Goal: Navigation & Orientation: Find specific page/section

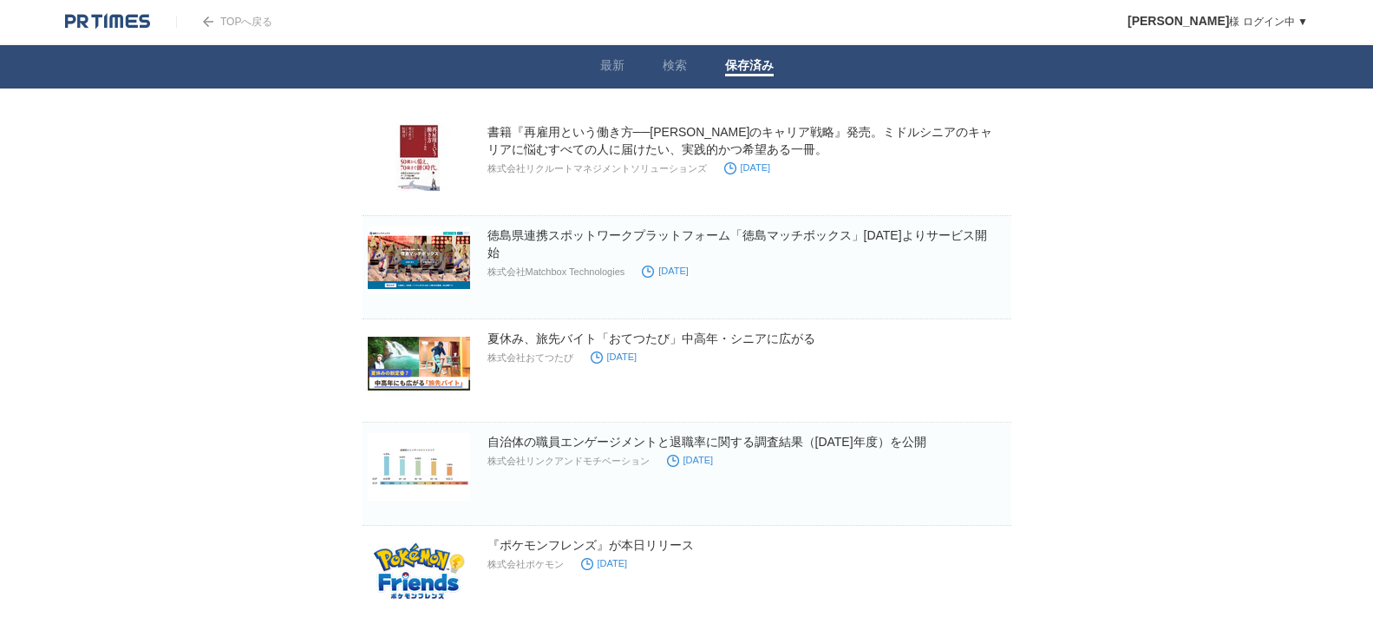
click at [671, 82] on li "検索" at bounding box center [675, 66] width 62 height 43
click at [671, 75] on li "検索" at bounding box center [675, 66] width 62 height 43
click at [671, 67] on link "検索" at bounding box center [675, 67] width 24 height 18
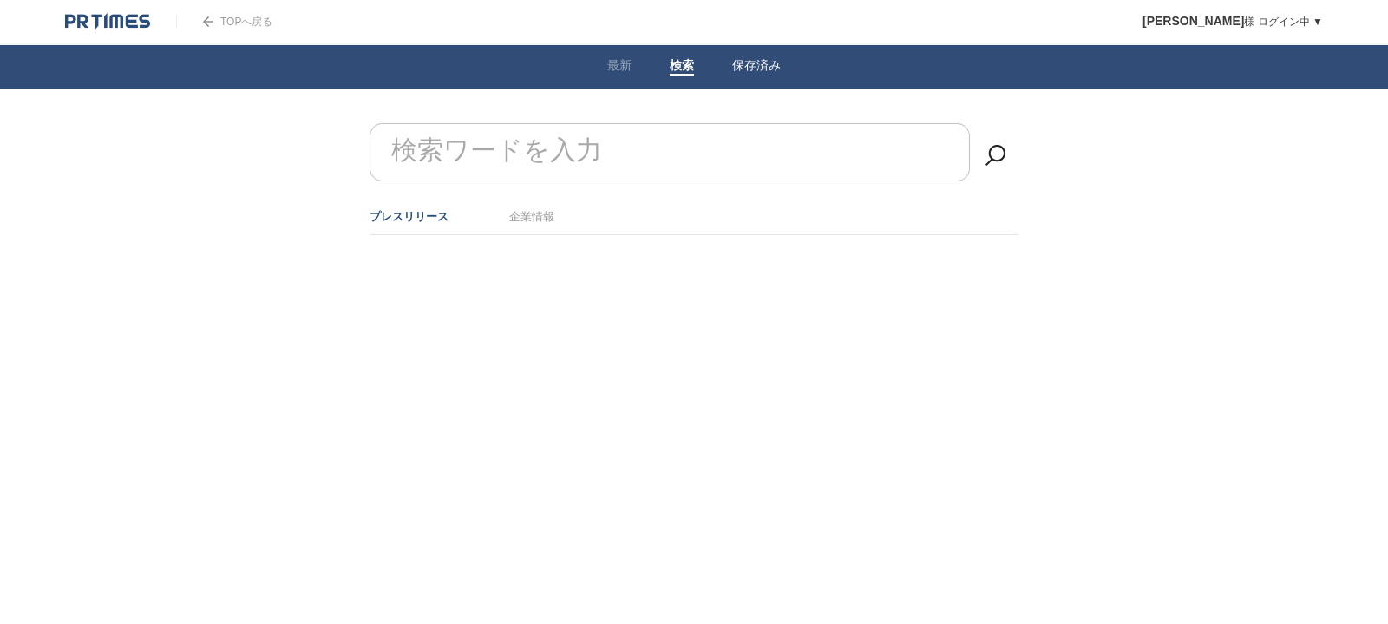
click at [754, 75] on span at bounding box center [756, 75] width 49 height 3
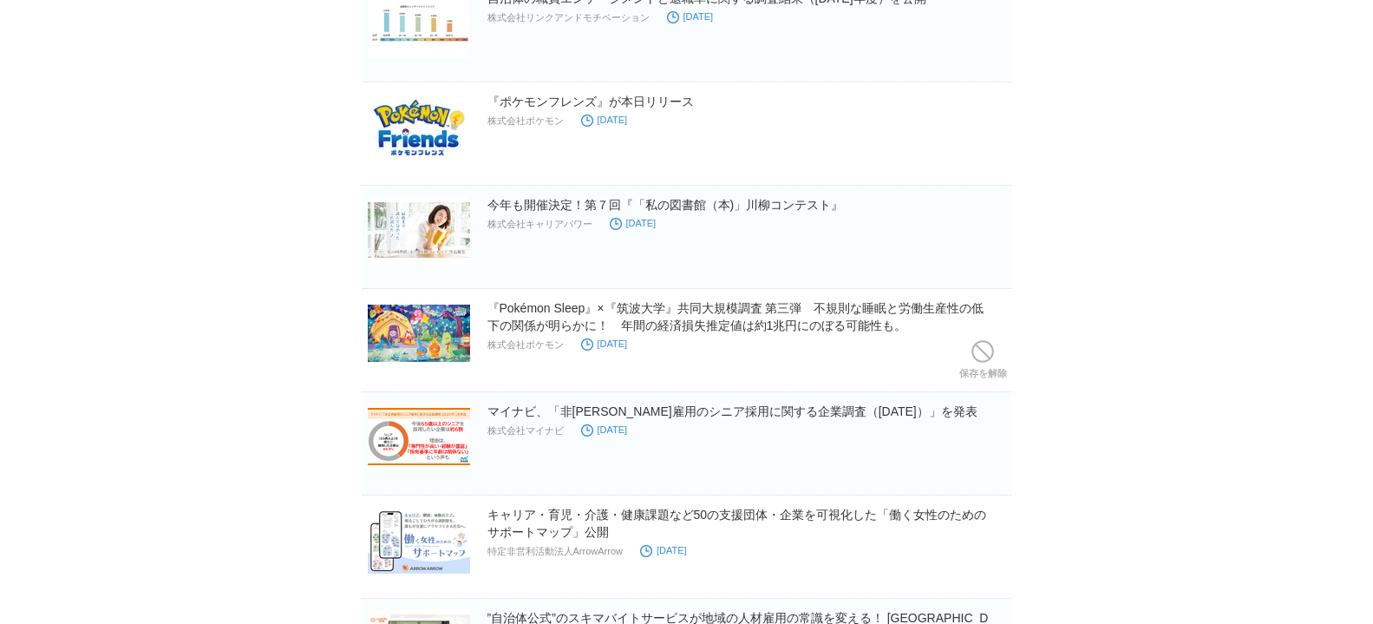
scroll to position [418, 0]
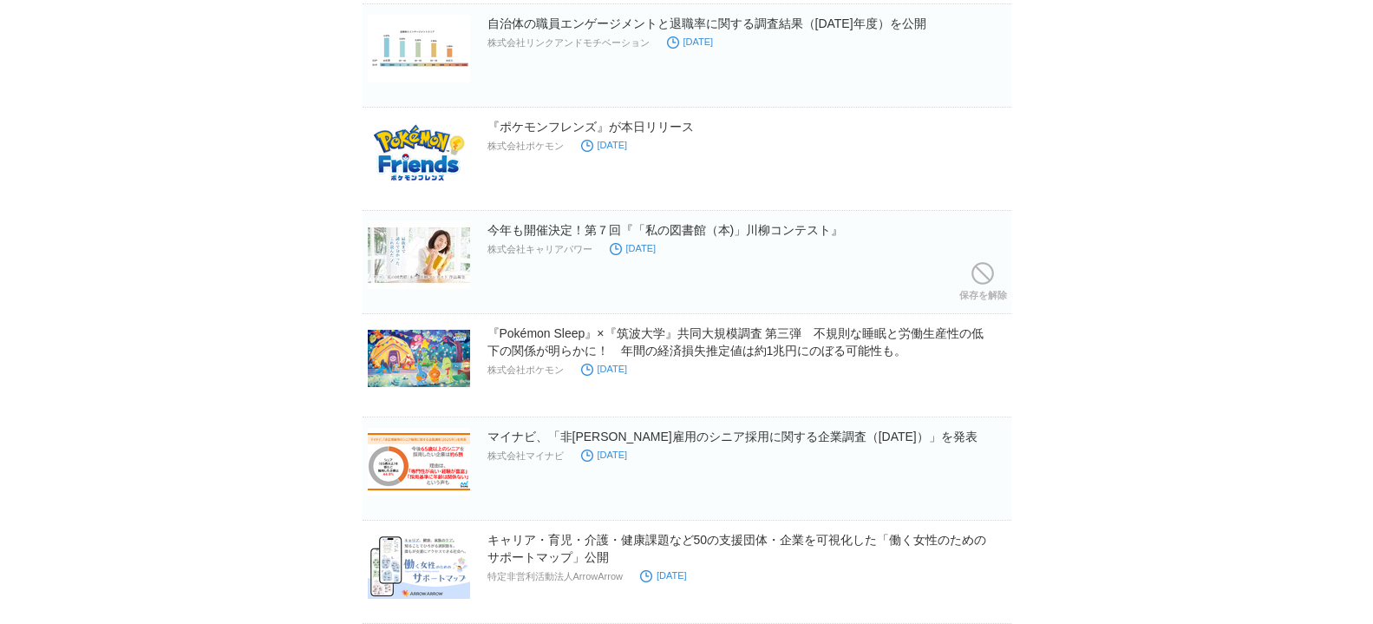
click at [554, 221] on h2 "今年も開催決定！第７回『「私の図書館（本)」川柳コンテスト』" at bounding box center [748, 229] width 521 height 17
click at [554, 227] on link "今年も開催決定！第７回『「私の図書館（本)」川柳コンテスト』" at bounding box center [666, 230] width 357 height 14
click at [1104, 270] on body "TOPへ戻る [PERSON_NAME] ログイン中 ▼ プレスリリース受信設定 フォロー 除外リスト アカウント設定 閲覧履歴 退会手続き PR TIMES…" at bounding box center [686, 353] width 1373 height 1542
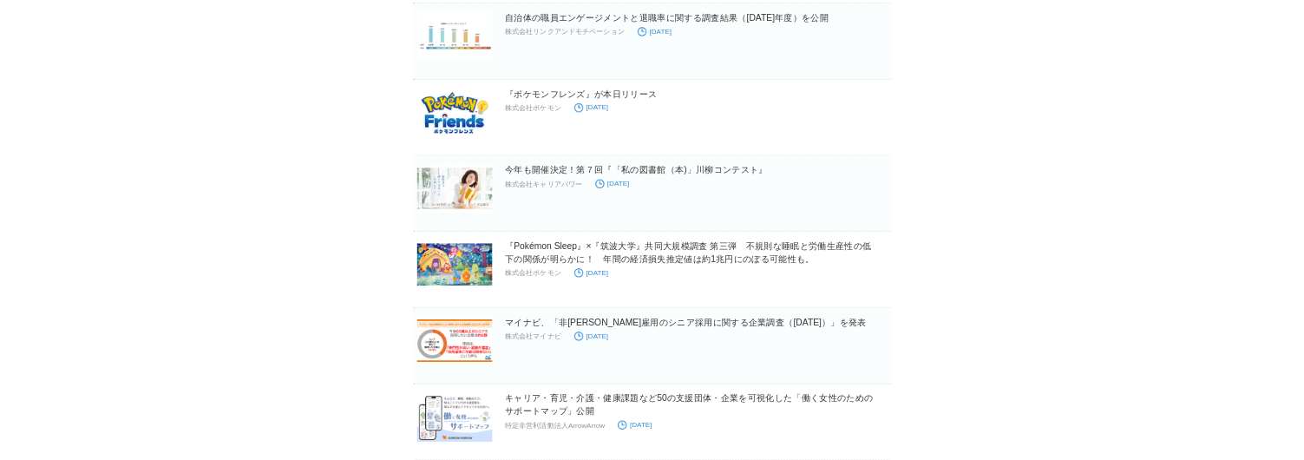
scroll to position [0, 0]
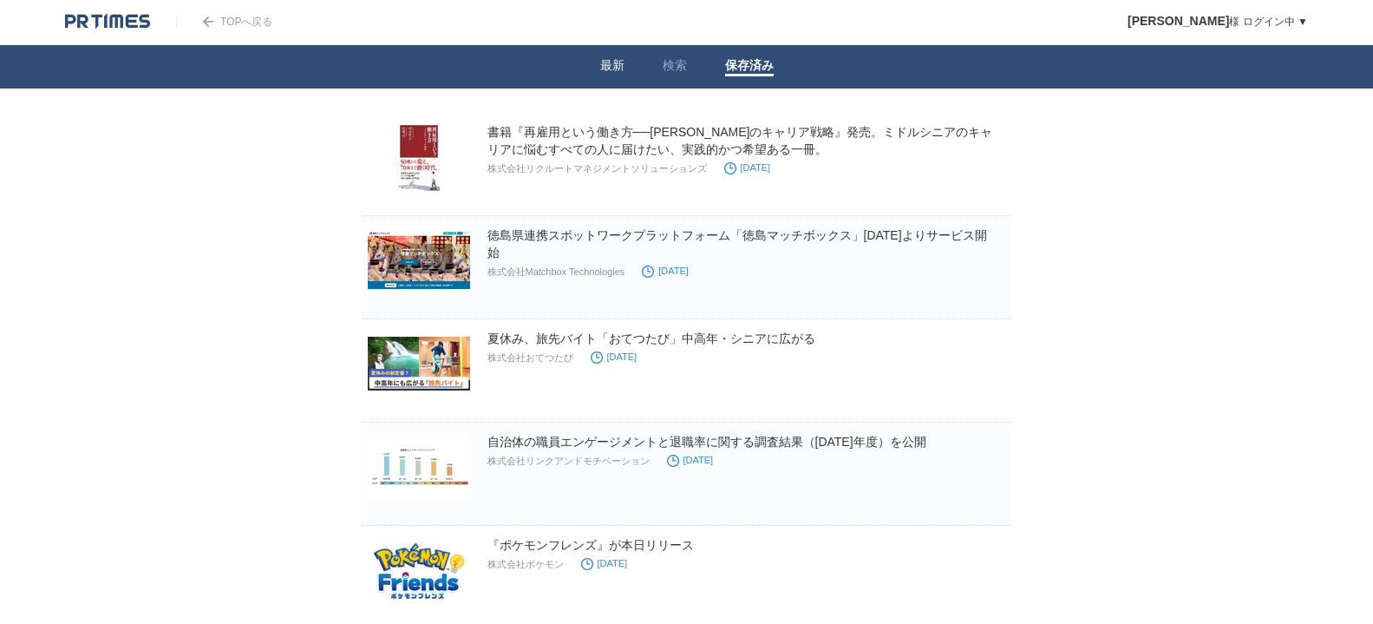
click at [599, 68] on li "最新" at bounding box center [612, 66] width 62 height 43
click at [608, 64] on link "最新" at bounding box center [612, 67] width 24 height 18
